Goal: Find specific page/section: Find specific page/section

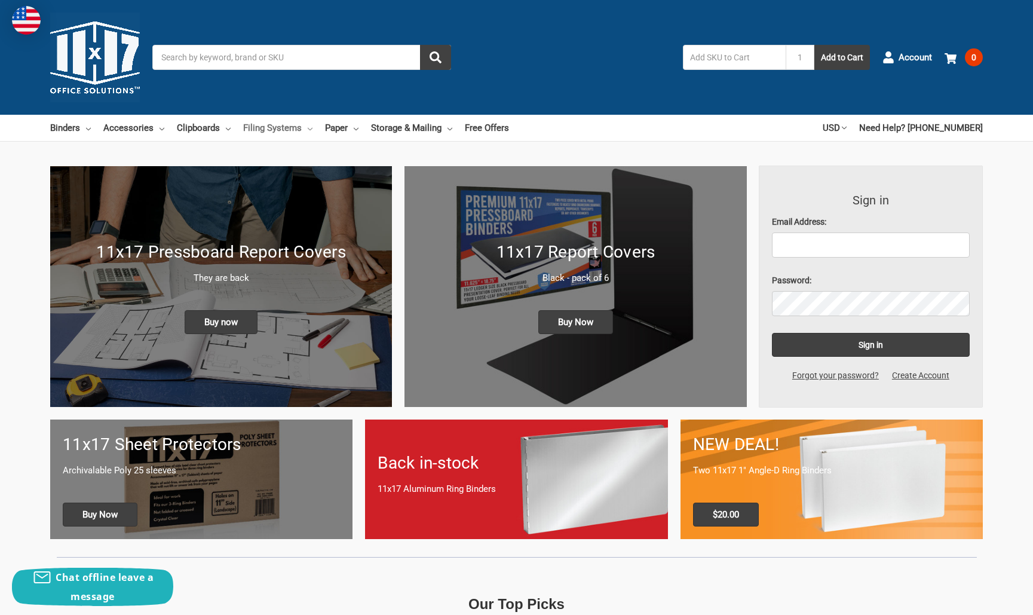
click at [295, 127] on link "Filing Systems" at bounding box center [277, 128] width 69 height 26
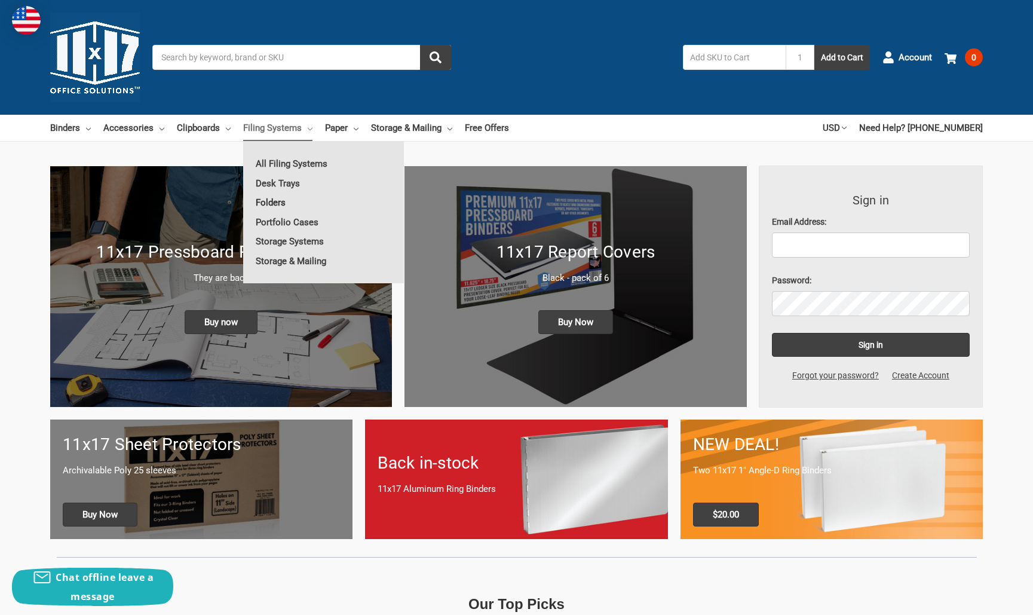
click at [277, 203] on link "Folders" at bounding box center [323, 202] width 161 height 19
